Goal: Find specific page/section: Find specific page/section

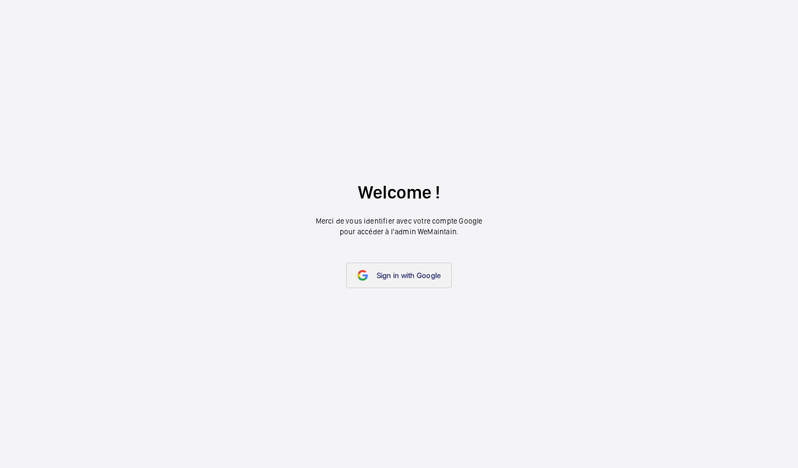
click at [418, 280] on link "Sign in with Google" at bounding box center [399, 276] width 106 height 26
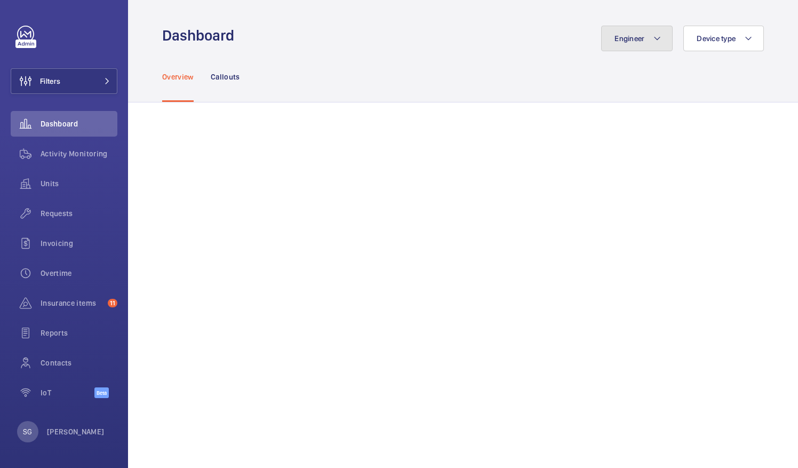
click at [619, 36] on span "Engineer" at bounding box center [630, 38] width 30 height 9
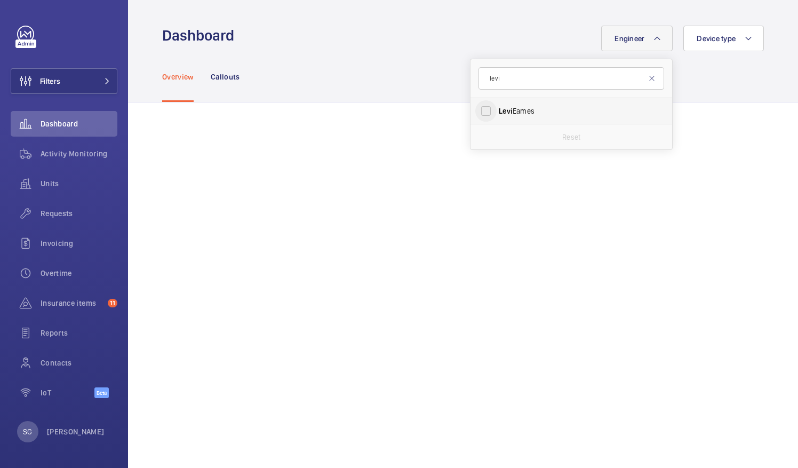
type input "levi"
click at [479, 117] on input "[PERSON_NAME]" at bounding box center [486, 110] width 21 height 21
checkbox input "true"
click at [743, 80] on div "Overview Callouts" at bounding box center [463, 76] width 602 height 51
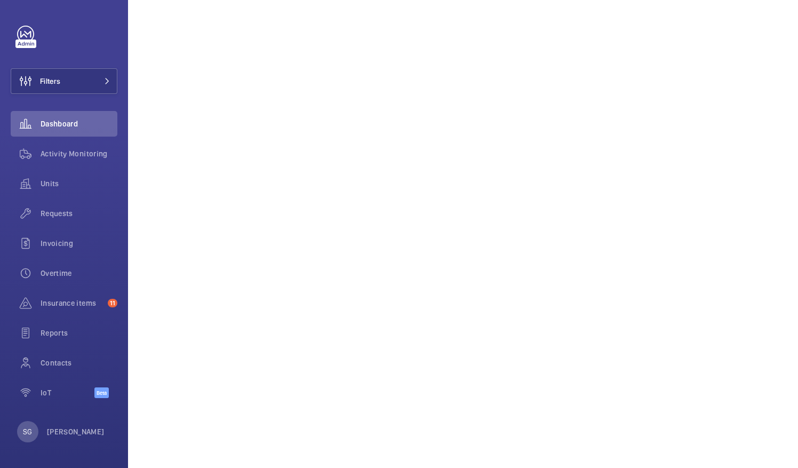
scroll to position [126, 0]
